Goal: Navigation & Orientation: Find specific page/section

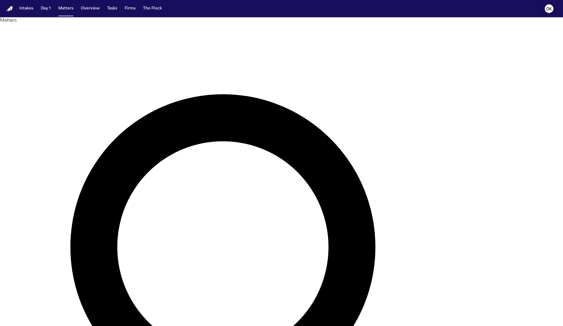
click at [548, 7] on text "DK" at bounding box center [550, 9] width 6 height 4
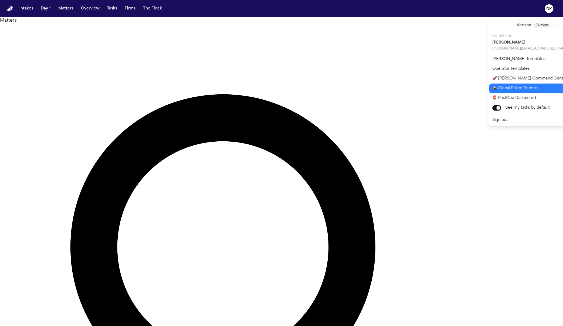
click at [526, 90] on button "🚔 Global Police Reports" at bounding box center [540, 88] width 102 height 10
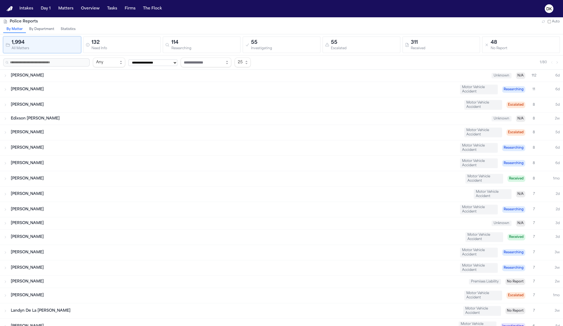
click at [63, 29] on button "Statistics" at bounding box center [68, 29] width 21 height 7
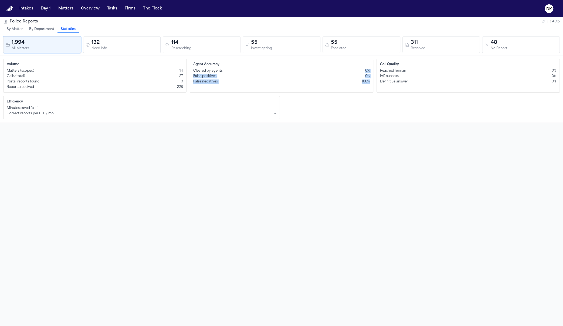
drag, startPoint x: 359, startPoint y: 88, endPoint x: 244, endPoint y: 71, distance: 116.7
click at [248, 71] on div "Agent Accuracy Cleared by agents 0% False positives 0% False negatives 100%" at bounding box center [281, 76] width 183 height 34
click at [244, 71] on div "Cleared by agents 0%" at bounding box center [281, 71] width 176 height 4
click at [243, 71] on div "Cleared by agents 0%" at bounding box center [281, 71] width 176 height 4
drag, startPoint x: 162, startPoint y: 88, endPoint x: 78, endPoint y: 68, distance: 86.7
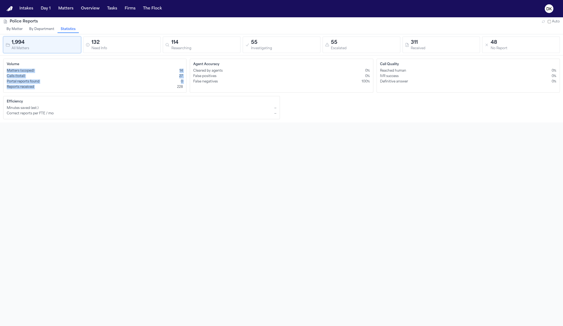
click at [78, 69] on div "Matters (scoped) 14 Calls (total) 27 Portal reports found 0 Reports received 228" at bounding box center [95, 79] width 176 height 21
click at [78, 69] on div "Matters (scoped) 14" at bounding box center [95, 71] width 176 height 4
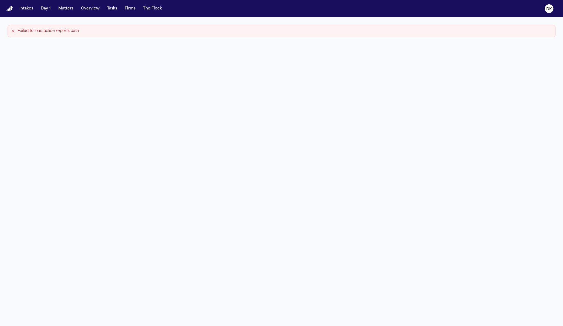
click at [75, 11] on div "Intakes Day 1 Matters Overview Tasks Firms The Flock" at bounding box center [90, 9] width 147 height 10
click at [68, 7] on button "Matters" at bounding box center [65, 9] width 19 height 10
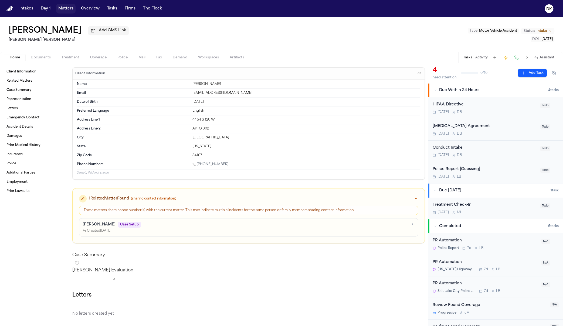
click at [68, 8] on button "Matters" at bounding box center [65, 9] width 19 height 10
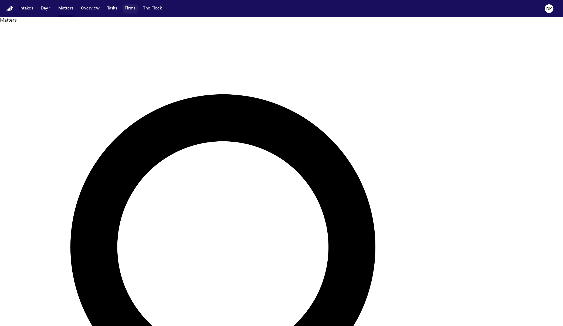
click at [127, 9] on button "Firms" at bounding box center [130, 9] width 15 height 10
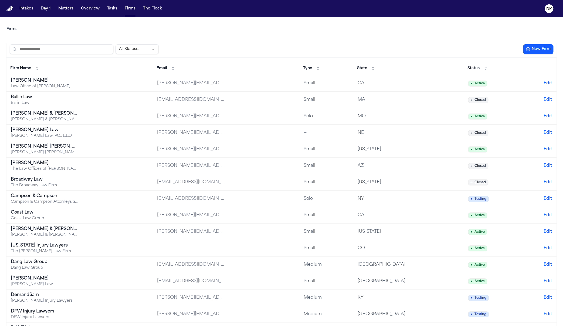
click at [471, 67] on span "Status" at bounding box center [474, 68] width 12 height 5
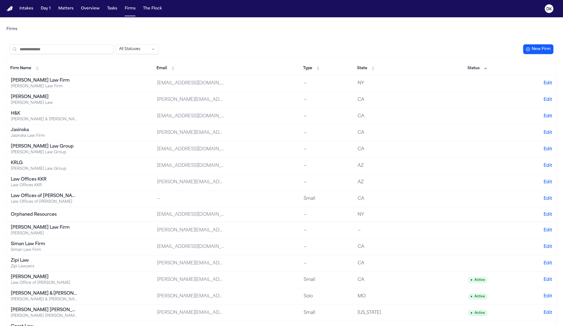
click at [469, 66] on span "Status" at bounding box center [474, 68] width 12 height 5
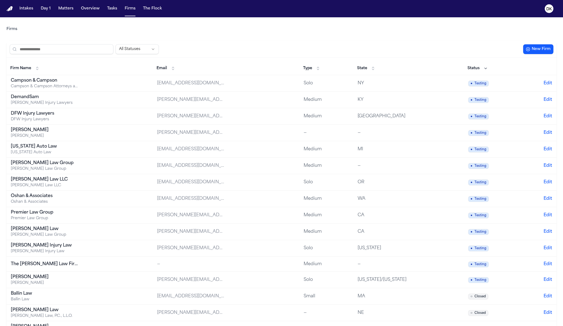
click at [360, 68] on button "State" at bounding box center [366, 68] width 24 height 9
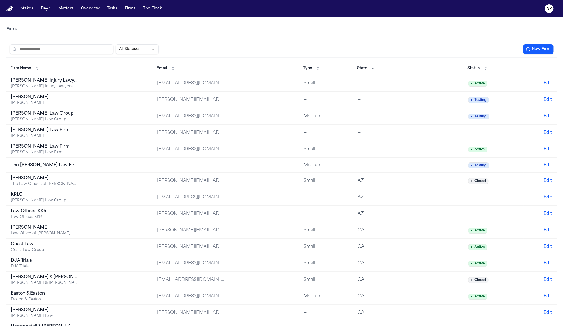
click at [360, 68] on button "State" at bounding box center [366, 68] width 24 height 9
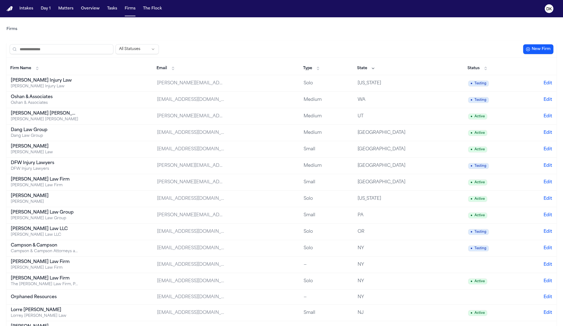
click at [307, 62] on th "Type" at bounding box center [326, 68] width 54 height 13
click at [306, 73] on th "Type" at bounding box center [326, 68] width 54 height 13
click at [306, 71] on button "Type" at bounding box center [311, 68] width 23 height 9
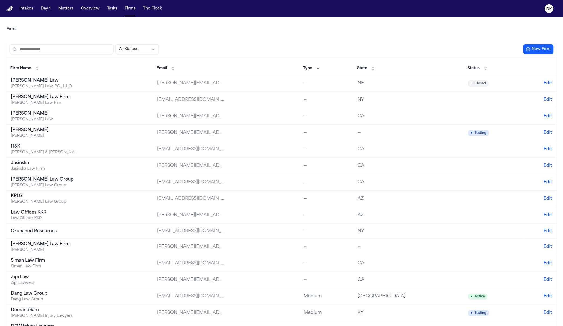
click at [306, 71] on button "Type" at bounding box center [311, 68] width 23 height 9
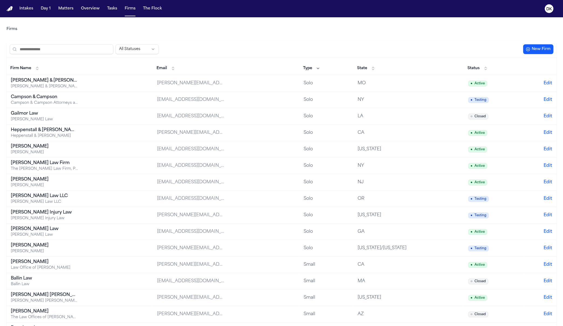
click at [157, 66] on span "Email" at bounding box center [162, 68] width 11 height 5
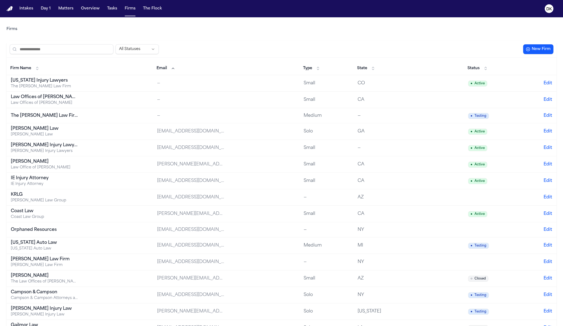
click at [157, 66] on span "Email" at bounding box center [162, 68] width 11 height 5
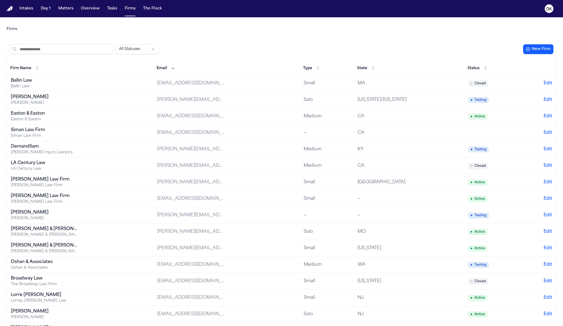
click at [93, 100] on td "[PERSON_NAME] [PERSON_NAME]" at bounding box center [79, 100] width 146 height 16
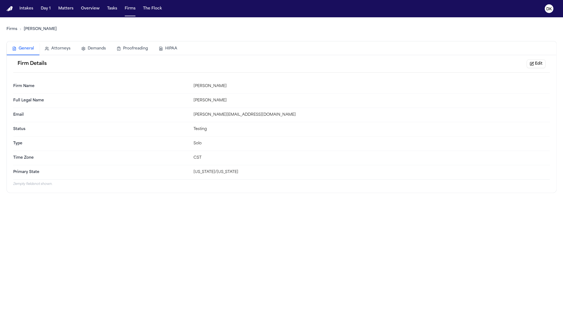
click at [54, 56] on div "Firm Details Edit" at bounding box center [281, 64] width 537 height 18
click at [58, 52] on button "Attorneys" at bounding box center [57, 49] width 36 height 12
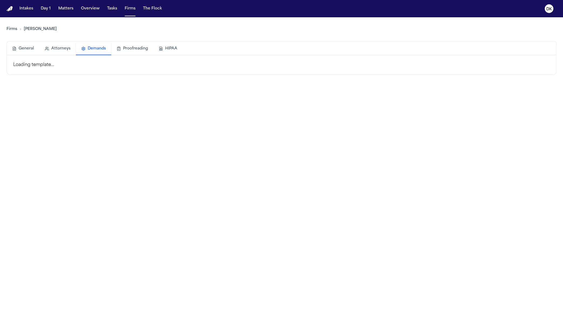
click at [88, 48] on button "Demands" at bounding box center [93, 49] width 35 height 12
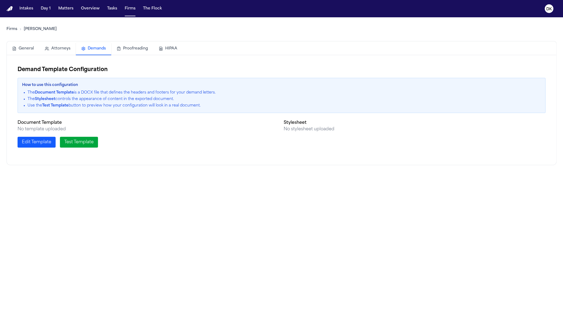
click at [127, 45] on button "Proofreading" at bounding box center [132, 49] width 42 height 12
click at [99, 48] on button "Demands" at bounding box center [93, 49] width 35 height 12
click at [147, 50] on button "Proofreading" at bounding box center [132, 49] width 42 height 12
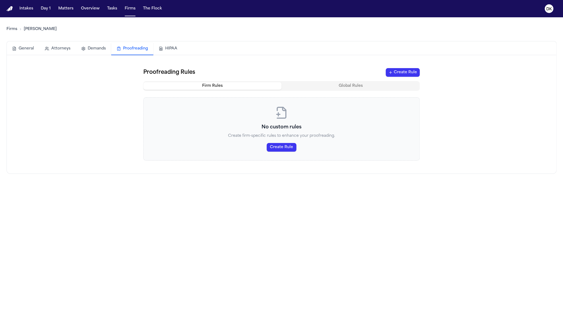
click at [168, 45] on button "HIPAA" at bounding box center [167, 49] width 29 height 12
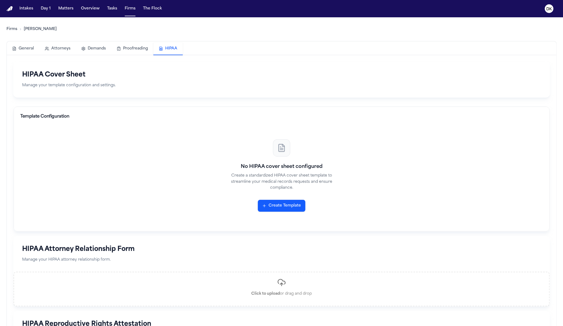
click at [90, 52] on button "Demands" at bounding box center [93, 49] width 35 height 12
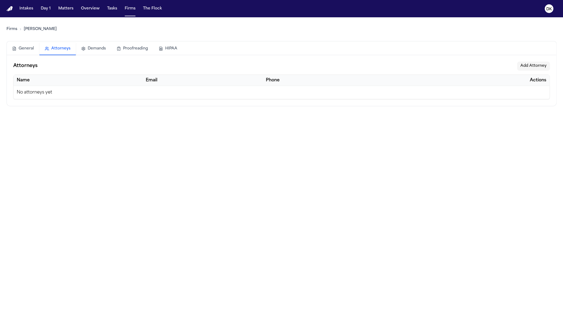
click at [53, 51] on button "Attorneys" at bounding box center [57, 49] width 36 height 12
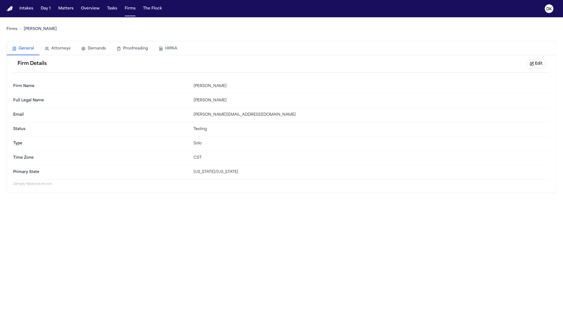
click at [35, 51] on button "General" at bounding box center [23, 49] width 33 height 12
click at [114, 40] on div "Firms [PERSON_NAME] Law General Attorneys Demands Proofreading HIPAA Firm Detai…" at bounding box center [281, 105] width 551 height 176
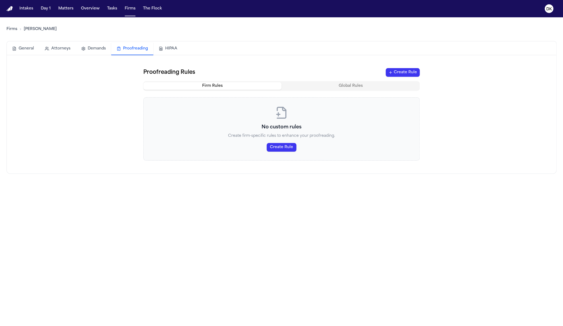
click at [115, 43] on button "Proofreading" at bounding box center [132, 49] width 42 height 12
click at [182, 39] on div "Firms [PERSON_NAME] Law General Attorneys Demands Proofreading HIPAA Proofreadi…" at bounding box center [281, 95] width 551 height 156
click at [166, 48] on button "HIPAA" at bounding box center [167, 49] width 29 height 12
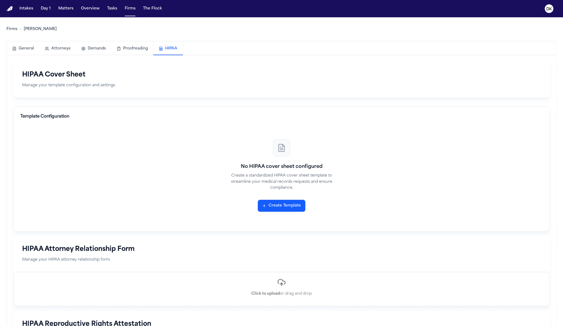
click at [111, 43] on button "Proofreading" at bounding box center [132, 49] width 42 height 12
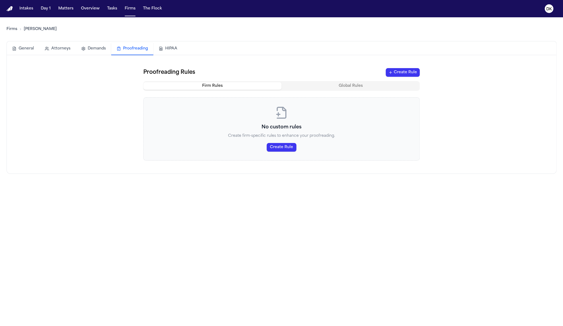
click at [90, 46] on button "Demands" at bounding box center [93, 49] width 35 height 12
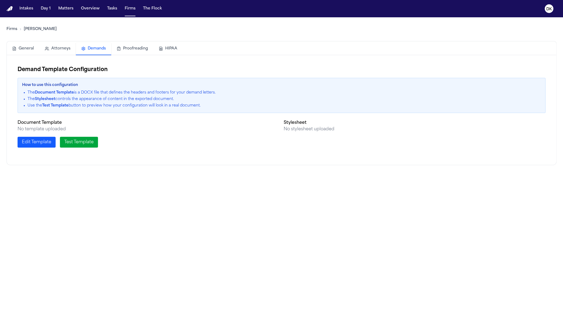
click at [59, 45] on button "Attorneys" at bounding box center [57, 49] width 36 height 12
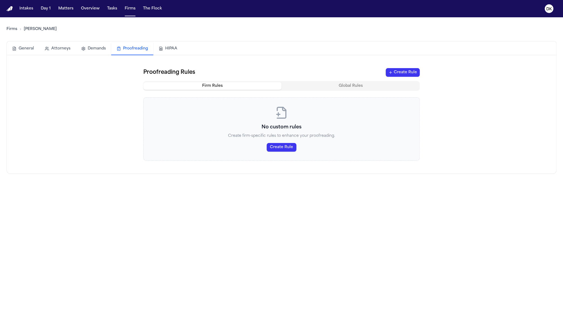
click at [133, 43] on button "Proofreading" at bounding box center [132, 49] width 42 height 12
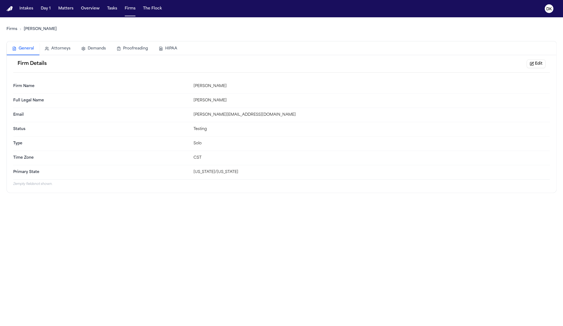
click at [28, 51] on button "General" at bounding box center [23, 49] width 33 height 12
click at [534, 66] on button "Edit" at bounding box center [536, 63] width 19 height 9
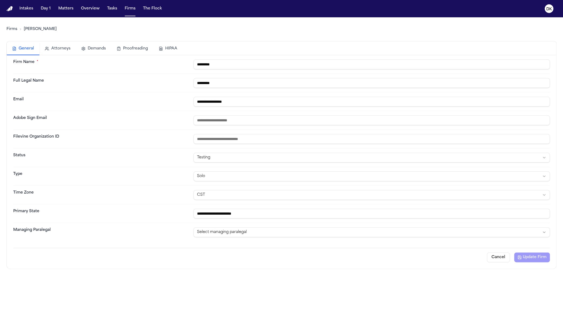
click at [498, 257] on button "Cancel" at bounding box center [498, 257] width 23 height 10
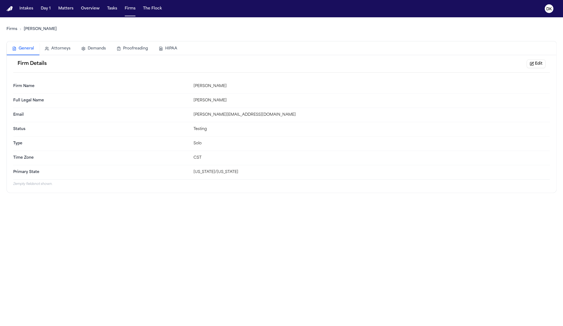
click at [15, 27] on link "Firms" at bounding box center [11, 28] width 11 height 5
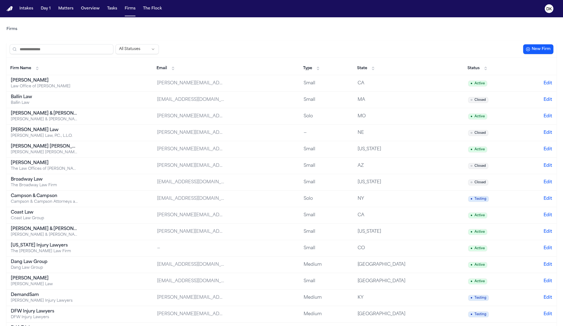
click at [62, 133] on div "[PERSON_NAME] Law, P.C., L.L.O." at bounding box center [45, 135] width 68 height 5
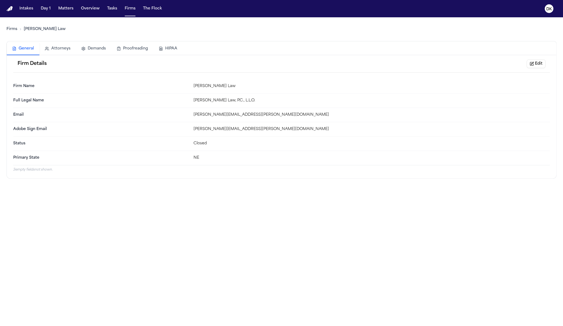
click at [16, 28] on link "Firms" at bounding box center [11, 28] width 11 height 5
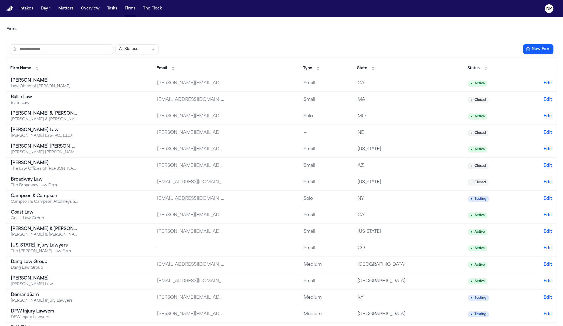
click at [36, 63] on th "Firm Name" at bounding box center [79, 68] width 146 height 13
click at [36, 65] on button "Firm Name" at bounding box center [25, 68] width 35 height 9
click at [39, 75] on td "[PERSON_NAME] Law Office of [PERSON_NAME]" at bounding box center [79, 83] width 146 height 16
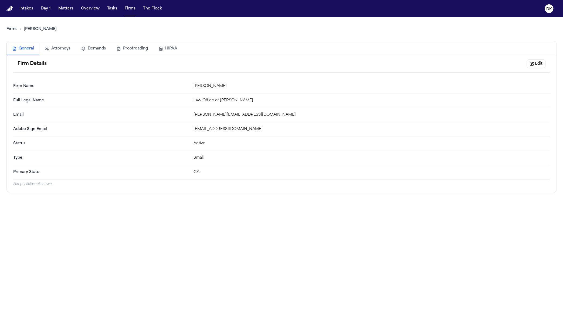
click at [39, 71] on div "Firm Details Edit" at bounding box center [281, 64] width 537 height 18
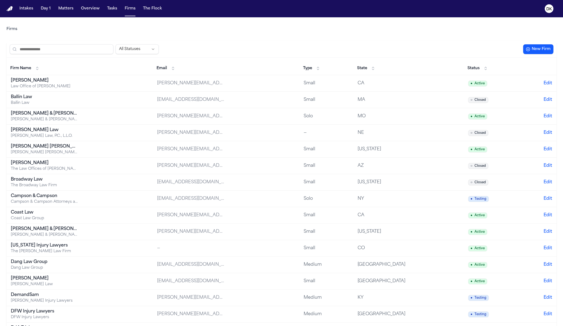
click at [175, 70] on th "Email" at bounding box center [226, 68] width 146 height 13
click at [173, 70] on button "Email" at bounding box center [166, 68] width 24 height 9
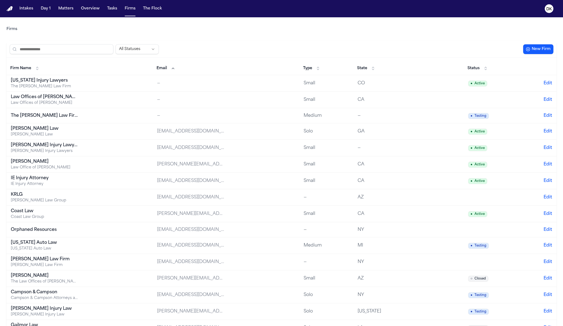
click at [173, 69] on button "Email" at bounding box center [166, 68] width 24 height 9
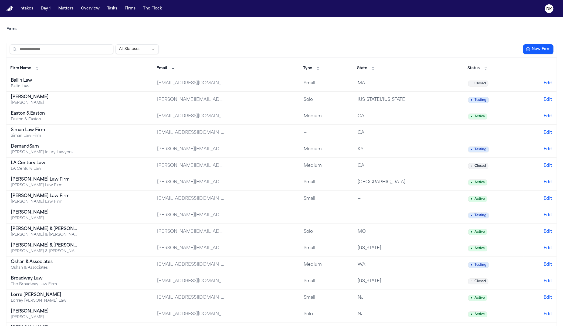
click at [299, 63] on th "Type" at bounding box center [326, 68] width 54 height 13
click at [300, 67] on button "Type" at bounding box center [311, 68] width 23 height 9
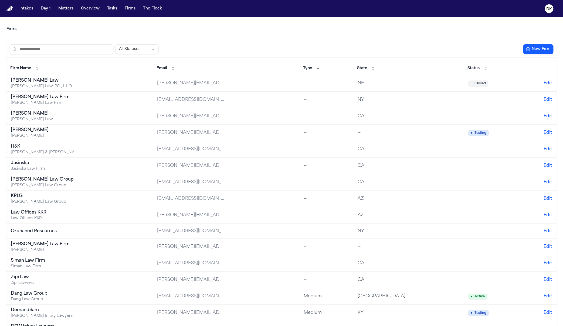
click at [303, 67] on span "Type" at bounding box center [307, 68] width 9 height 5
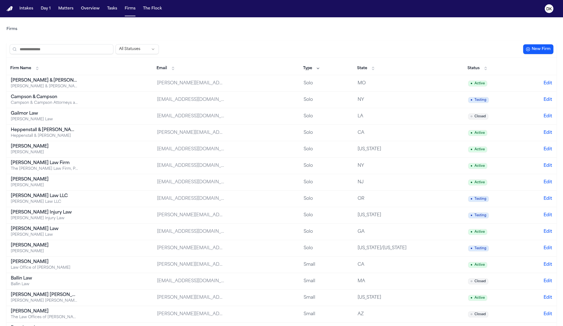
click at [303, 67] on span "Type" at bounding box center [307, 68] width 9 height 5
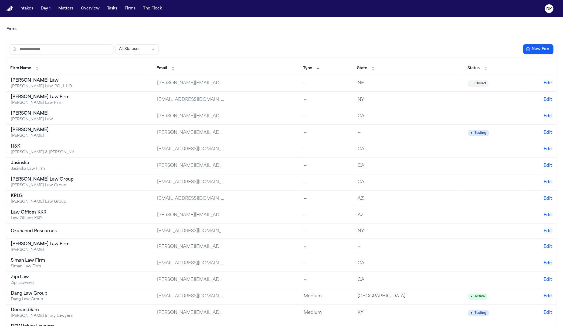
click at [303, 67] on span "Type" at bounding box center [307, 68] width 9 height 5
